Goal: Find contact information: Find contact information

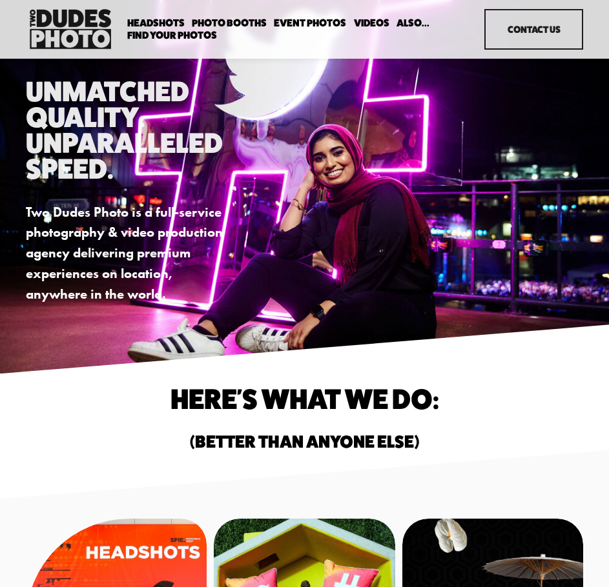
click at [539, 36] on link "Contact Us" at bounding box center [533, 29] width 99 height 41
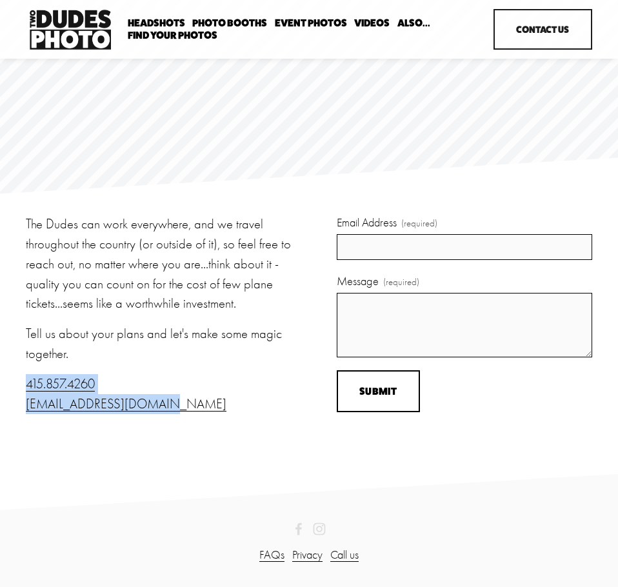
drag, startPoint x: 176, startPoint y: 410, endPoint x: -1, endPoint y: 394, distance: 177.6
click at [0, 394] on html "0 Skip to Content" at bounding box center [309, 293] width 618 height 587
copy p "415.857.4260 [EMAIL_ADDRESS][DOMAIN_NAME]"
